Goal: Find specific page/section: Find specific page/section

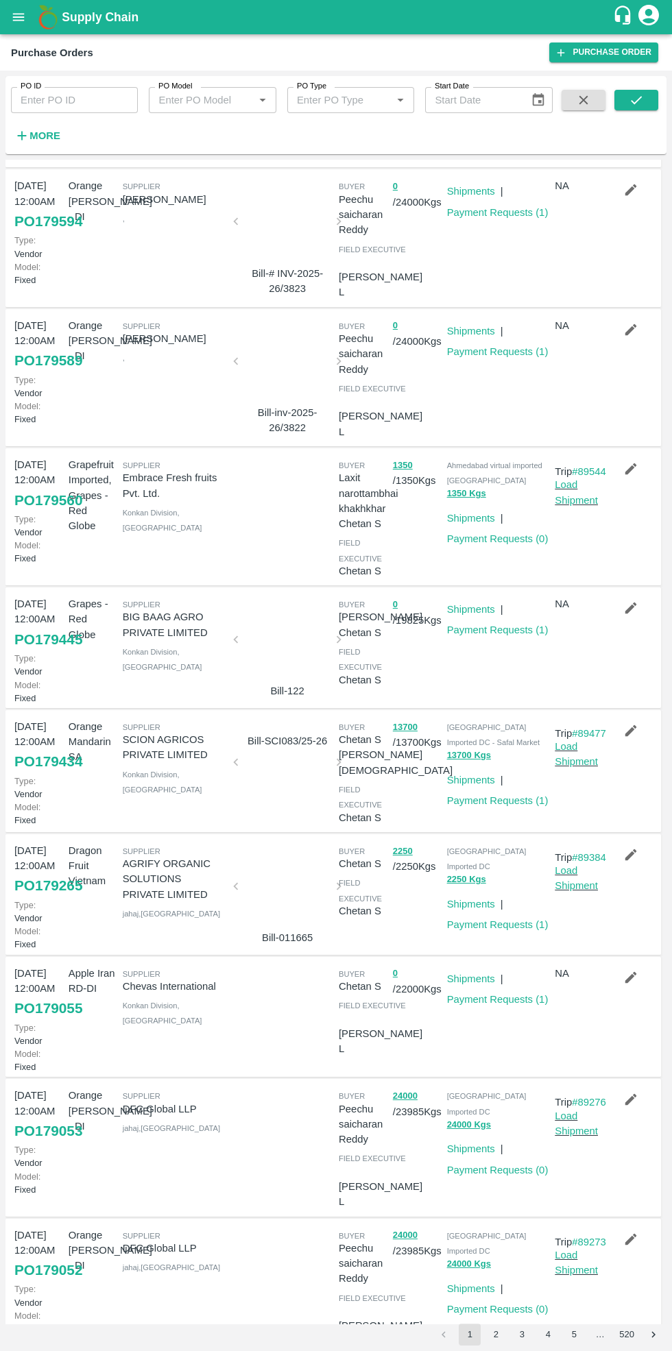
scroll to position [164, 0]
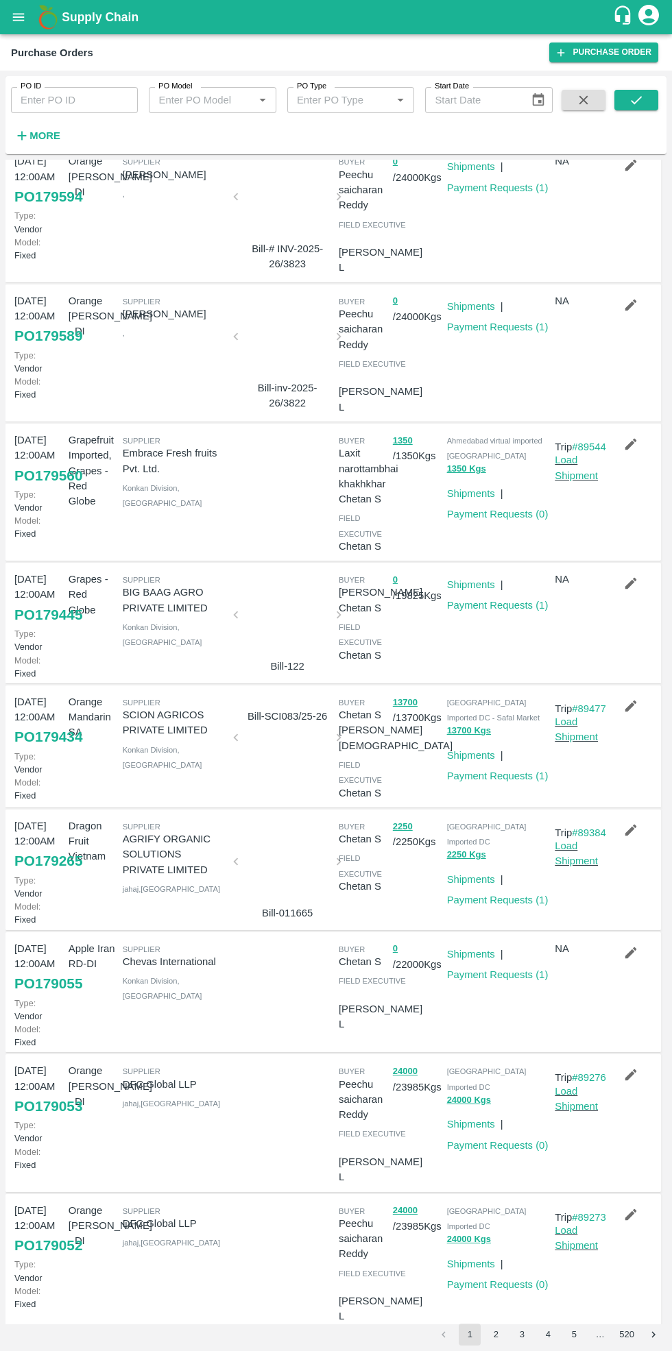
click at [502, 604] on link "Payment Requests ( 1 )" at bounding box center [497, 605] width 101 height 11
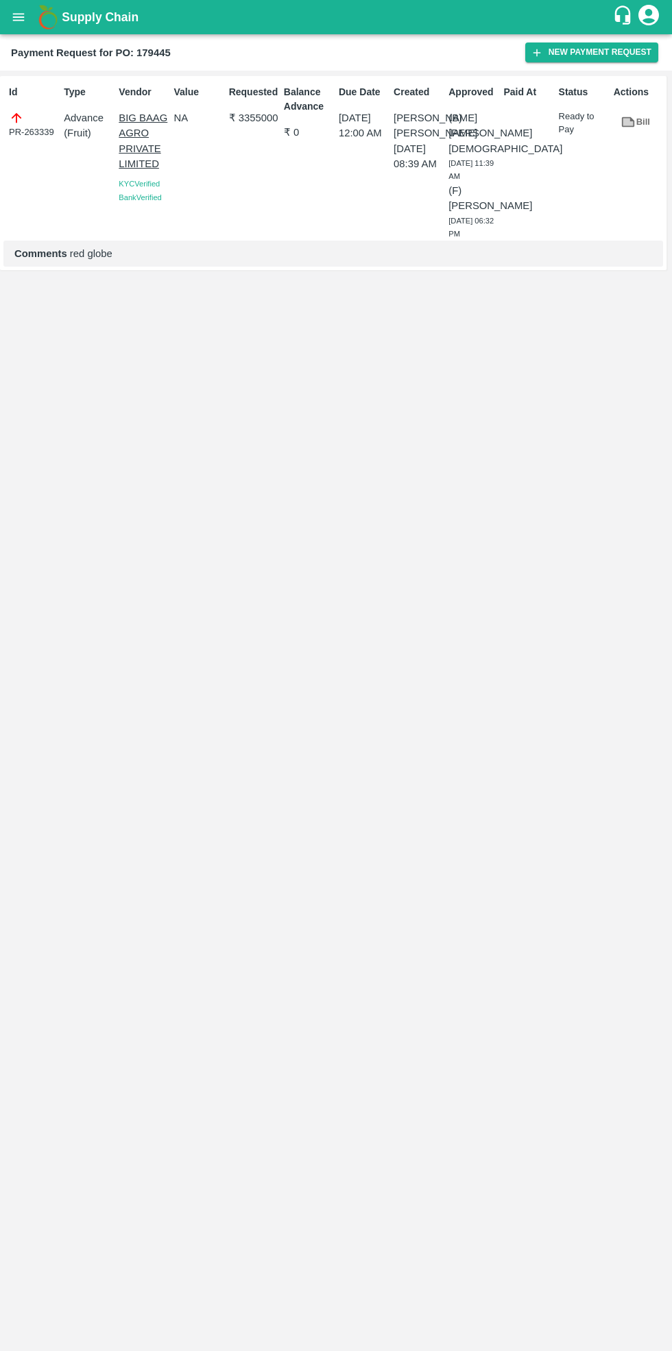
click at [530, 1018] on div "Id PR-263339 Type Advance ( Fruit ) Vendor BIG BAAG AGRO PRIVATE LIMITED KYC Ve…" at bounding box center [336, 711] width 672 height 1280
click at [491, 849] on div "Id PR-263339 Type Advance ( Fruit ) Vendor BIG BAAG AGRO PRIVATE LIMITED KYC Ve…" at bounding box center [336, 711] width 672 height 1280
click at [528, 914] on div "Id PR-263339 Type Advance ( Fruit ) Vendor BIG BAAG AGRO PRIVATE LIMITED KYC Ve…" at bounding box center [336, 711] width 672 height 1280
